Goal: Task Accomplishment & Management: Manage account settings

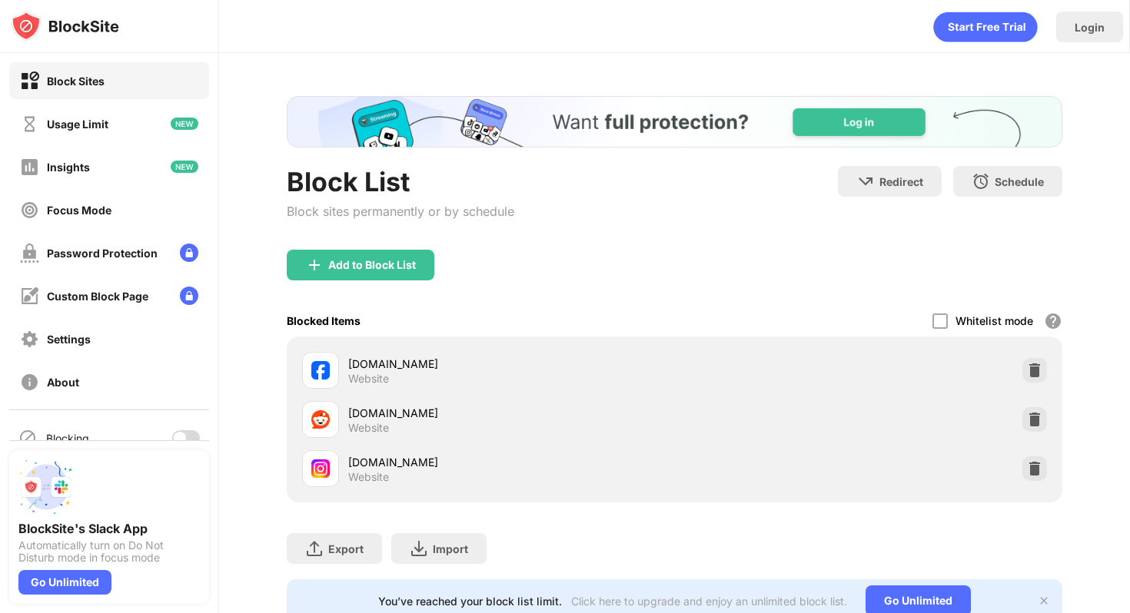
click at [199, 433] on div "Blocking" at bounding box center [109, 438] width 200 height 37
click at [191, 433] on div at bounding box center [186, 437] width 28 height 15
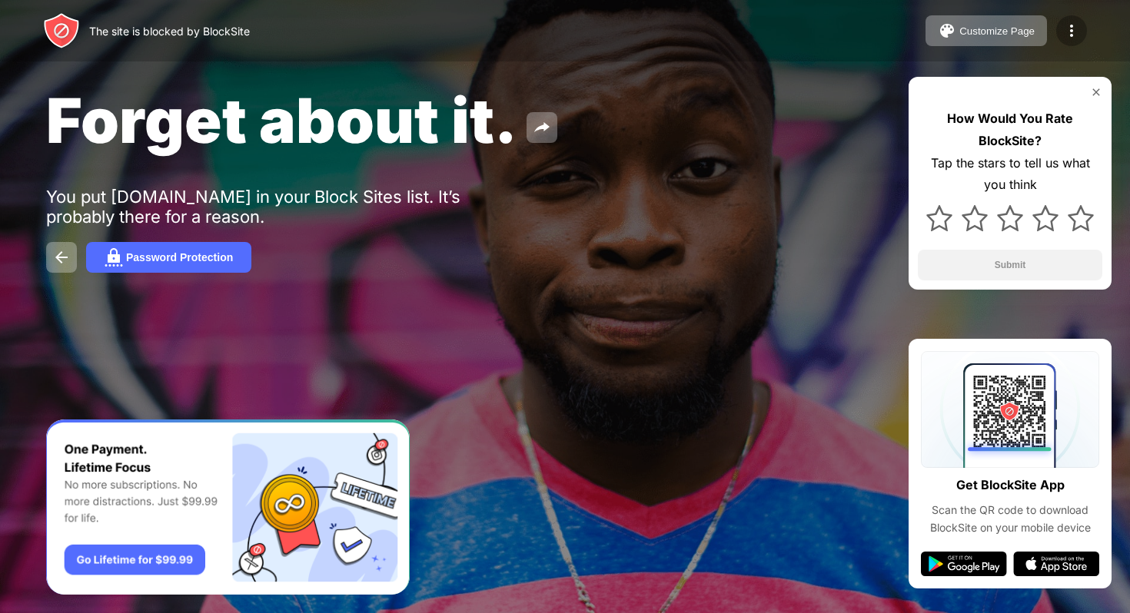
click at [1065, 42] on div at bounding box center [1071, 30] width 31 height 31
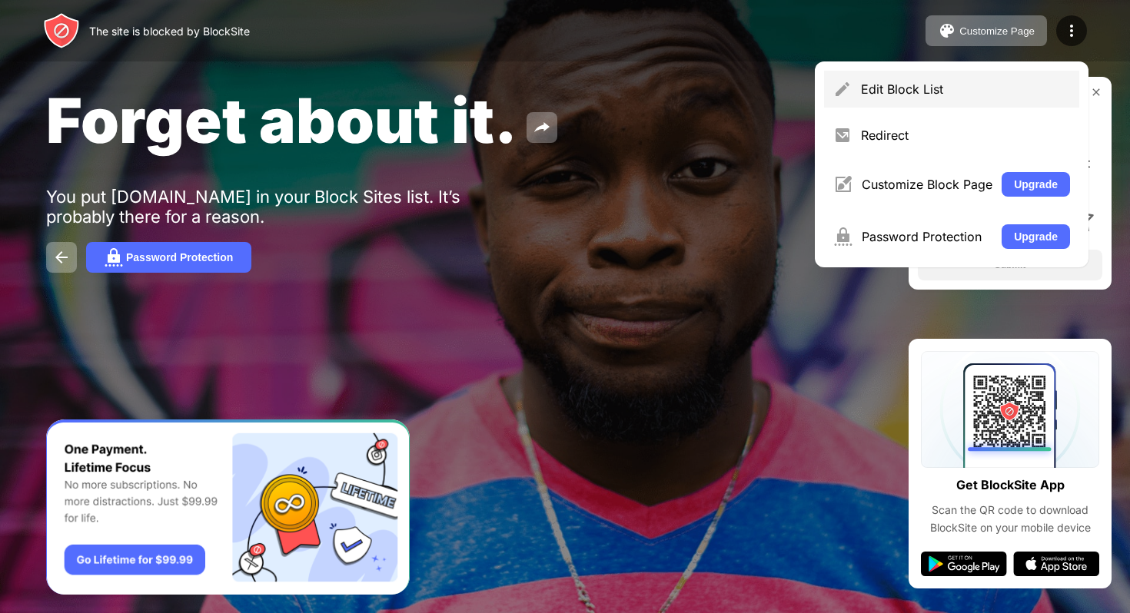
click at [952, 79] on div "Edit Block List" at bounding box center [951, 89] width 255 height 37
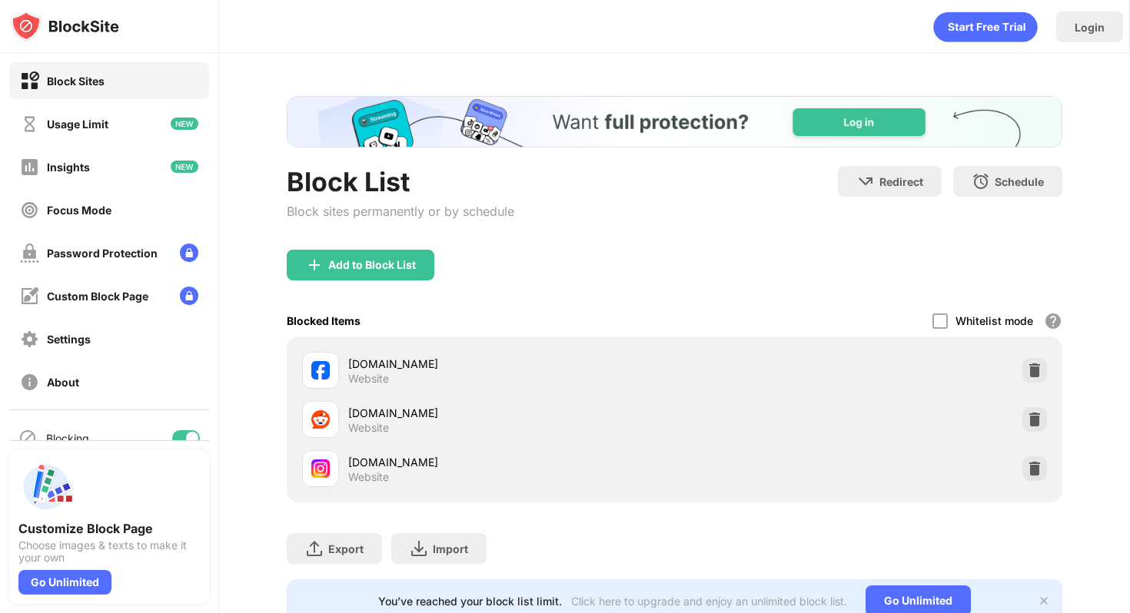
click at [180, 432] on div at bounding box center [186, 437] width 28 height 15
click at [180, 432] on div at bounding box center [180, 438] width 12 height 12
